Goal: Use online tool/utility: Utilize a website feature to perform a specific function

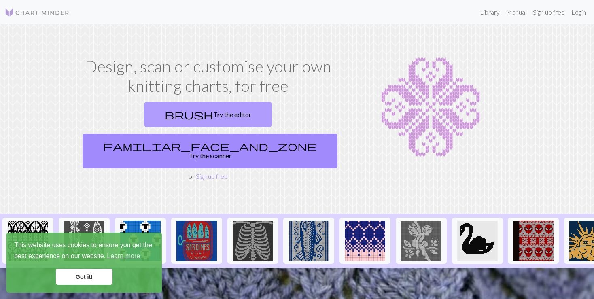
click at [158, 112] on link "brush Try the editor" at bounding box center [208, 114] width 128 height 25
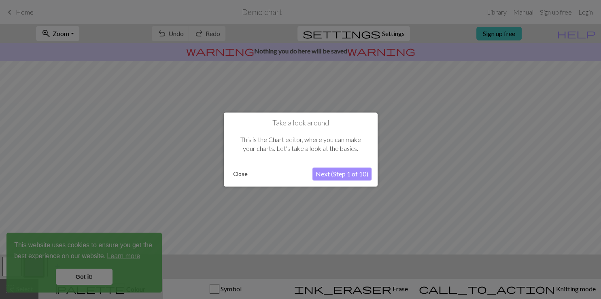
click at [243, 171] on button "Close" at bounding box center [240, 174] width 21 height 12
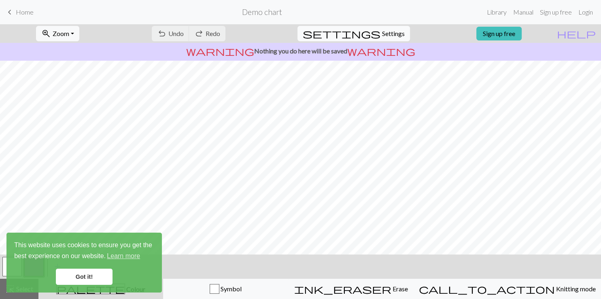
click at [385, 36] on span "Settings" at bounding box center [393, 34] width 23 height 10
select select "aran"
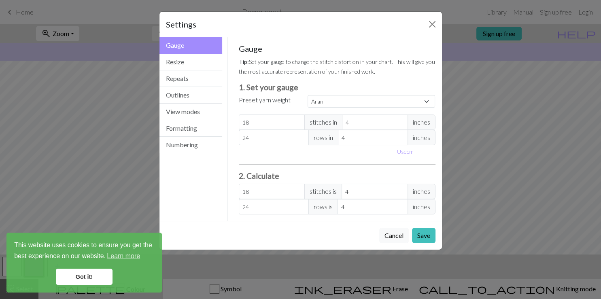
click at [412, 126] on span "inches" at bounding box center [422, 122] width 28 height 15
click at [420, 122] on span "inches" at bounding box center [422, 122] width 28 height 15
click at [184, 130] on button "Formatting" at bounding box center [191, 128] width 63 height 17
